Goal: Information Seeking & Learning: Understand process/instructions

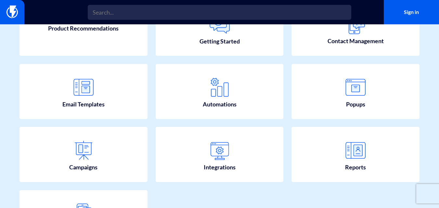
scroll to position [97, 0]
click at [15, 12] on img at bounding box center [11, 12] width 11 height 13
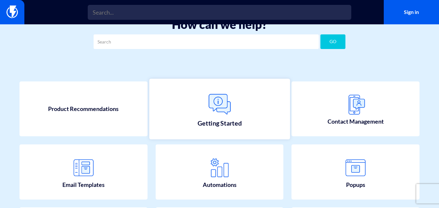
scroll to position [16, 0]
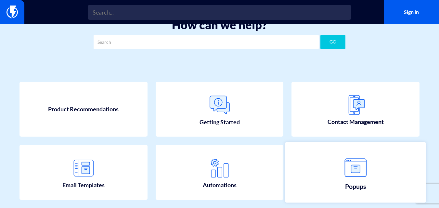
click at [340, 169] on link "Popups" at bounding box center [355, 172] width 141 height 61
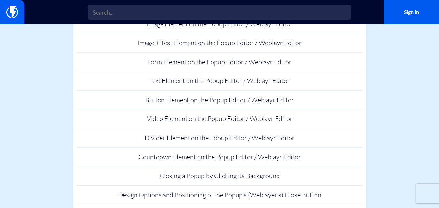
scroll to position [201, 0]
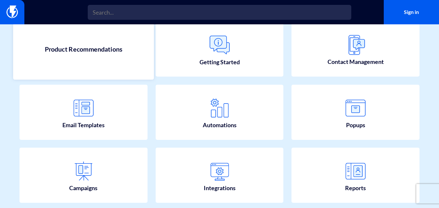
scroll to position [76, 0]
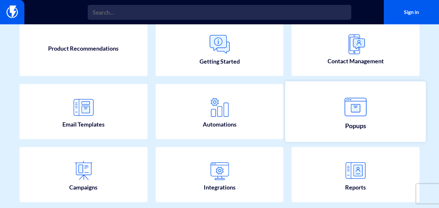
click at [338, 104] on link "Popups" at bounding box center [355, 112] width 141 height 61
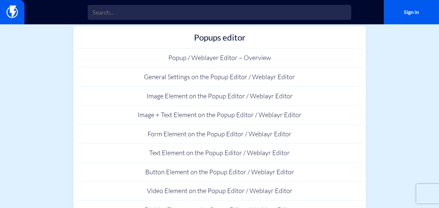
scroll to position [129, 0]
click at [238, 76] on link "General Settings on the Popup Editor / Weblayr Editor" at bounding box center [220, 77] width 286 height 19
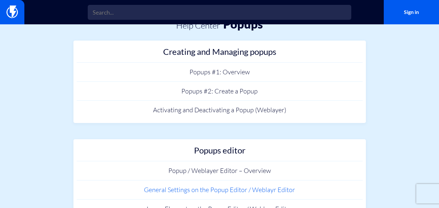
scroll to position [16, 0]
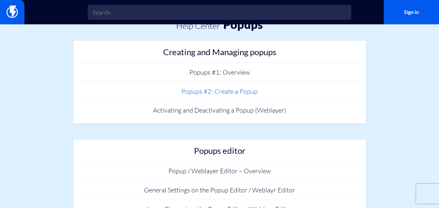
click at [211, 92] on link "Popups #2: Create a Popup" at bounding box center [220, 91] width 286 height 19
